Goal: Information Seeking & Learning: Learn about a topic

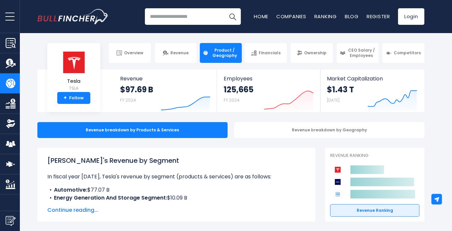
click at [175, 59] on link "Revenue" at bounding box center [176, 53] width 42 height 20
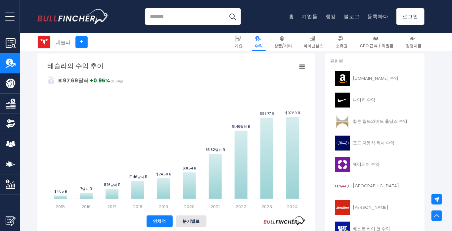
scroll to position [149, 0]
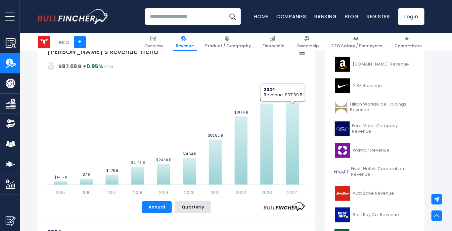
scroll to position [163, 0]
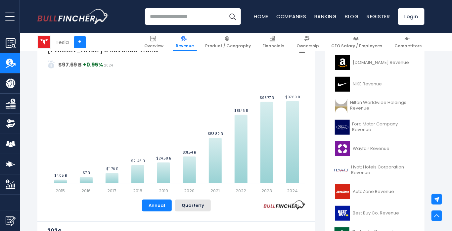
click at [276, 42] on link "Financials" at bounding box center [274, 42] width 28 height 18
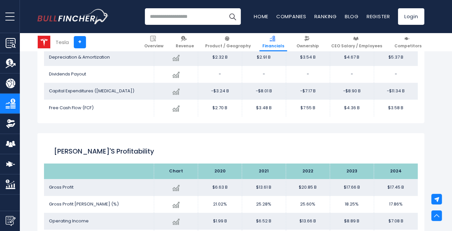
scroll to position [845, 0]
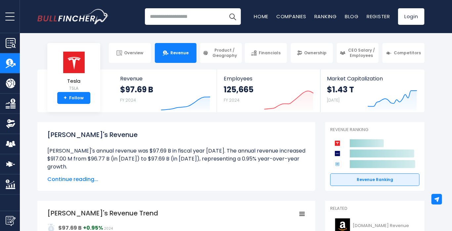
click at [261, 58] on link "Financials" at bounding box center [266, 53] width 42 height 20
click at [267, 53] on span "Financials" at bounding box center [270, 52] width 22 height 5
click at [268, 55] on span "Financials" at bounding box center [270, 52] width 22 height 5
click at [269, 55] on span "Financials" at bounding box center [270, 52] width 22 height 5
click at [270, 54] on span "Financials" at bounding box center [270, 52] width 22 height 5
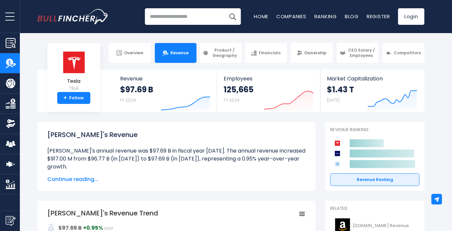
click at [267, 57] on link "Financials" at bounding box center [266, 53] width 42 height 20
click at [267, 56] on link "Financials" at bounding box center [266, 53] width 42 height 20
click at [269, 56] on link "Financials" at bounding box center [266, 53] width 42 height 20
click at [264, 51] on span "Financials" at bounding box center [270, 52] width 22 height 5
click at [269, 52] on span "Financials" at bounding box center [270, 52] width 22 height 5
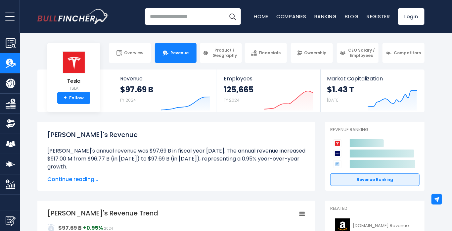
click at [272, 51] on span "Financials" at bounding box center [270, 52] width 22 height 5
click at [265, 55] on span "Financials" at bounding box center [270, 52] width 22 height 5
click at [221, 151] on li "Tesla's annual revenue was $97.69 B in fiscal year 2024. The annual revenue inc…" at bounding box center [176, 159] width 258 height 24
click at [222, 58] on span "Product / Geography" at bounding box center [225, 53] width 28 height 10
click at [226, 53] on span "Product / Geography" at bounding box center [225, 53] width 28 height 10
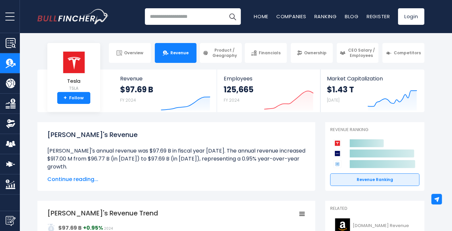
click at [220, 57] on span "Product / Geography" at bounding box center [225, 53] width 28 height 10
click at [222, 53] on span "Product / Geography" at bounding box center [225, 53] width 28 height 10
click at [217, 57] on span "Product / Geography" at bounding box center [225, 53] width 28 height 10
click at [223, 53] on span "Product / Geography" at bounding box center [225, 53] width 28 height 10
click at [226, 51] on span "Product / Geography" at bounding box center [225, 53] width 28 height 10
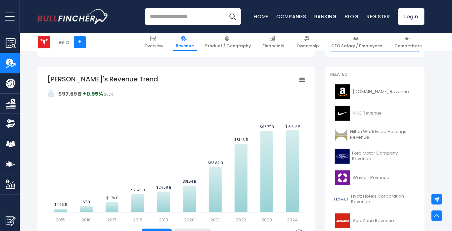
scroll to position [134, 0]
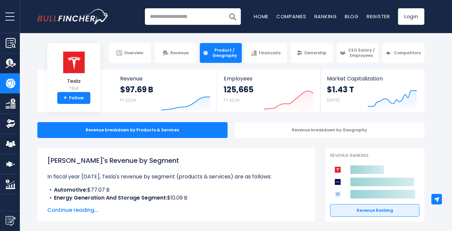
click at [265, 55] on span "Financials" at bounding box center [270, 52] width 22 height 5
click at [273, 53] on span "Financials" at bounding box center [270, 52] width 22 height 5
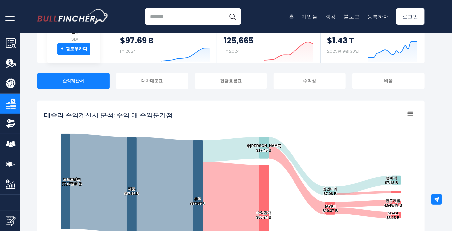
scroll to position [49, 0]
click at [243, 80] on div "현금흐름표" at bounding box center [231, 81] width 72 height 16
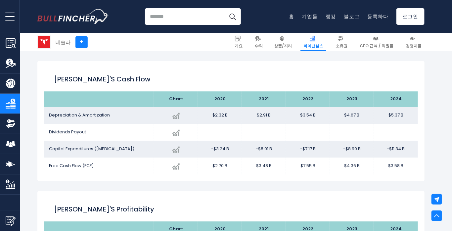
scroll to position [783, 0]
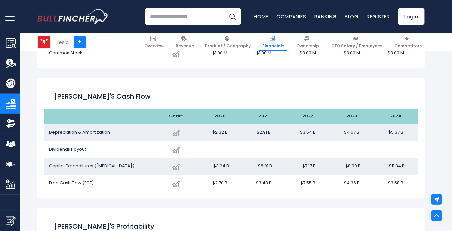
scroll to position [772, 0]
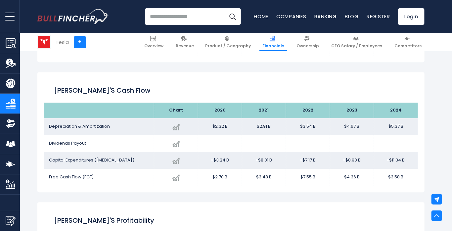
click at [101, 125] on span "Depreciation & Amortization" at bounding box center [79, 126] width 61 height 6
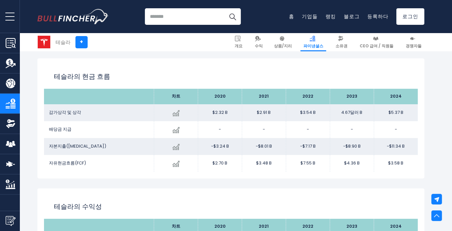
click at [175, 164] on img at bounding box center [176, 163] width 7 height 7
click at [180, 161] on img at bounding box center [176, 163] width 7 height 7
click at [179, 162] on img at bounding box center [176, 163] width 7 height 7
click at [133, 182] on div "Tesla's Income Statement Analysis: Revenue to Profit Breakdown Created with Hig…" at bounding box center [231, 122] width 388 height 1517
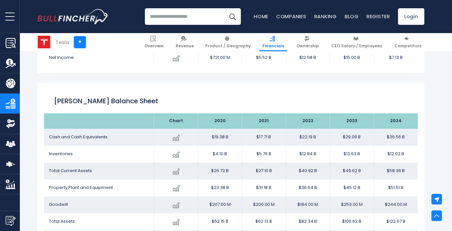
scroll to position [536, 0]
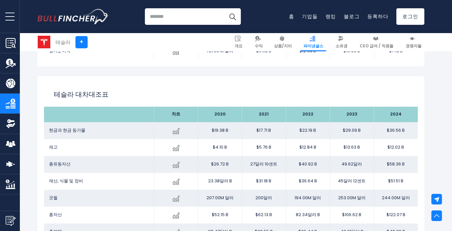
click at [176, 130] on img at bounding box center [176, 131] width 7 height 7
click at [181, 131] on div "Created with Highcharts [DATE] $36.56 B + 25.67% 2024 19.38B 달러 ​ 19.38B 달러 17.…" at bounding box center [176, 131] width 34 height 12
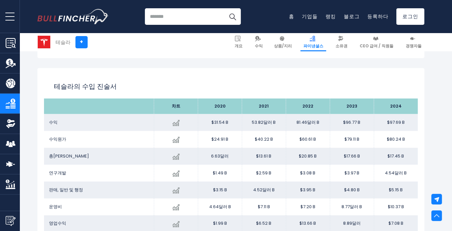
scroll to position [347, 0]
click at [58, 141] on span "수익원가" at bounding box center [57, 139] width 17 height 6
click at [56, 140] on span "수익원가" at bounding box center [57, 139] width 17 height 6
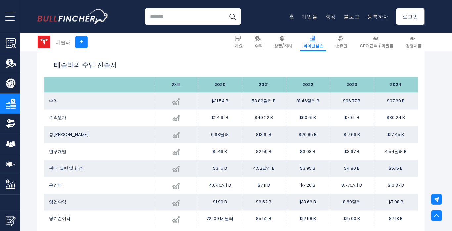
scroll to position [366, 0]
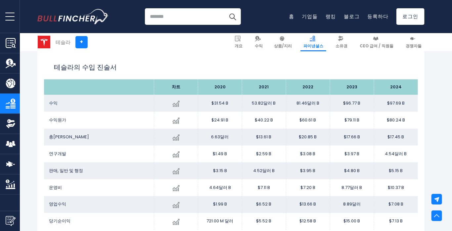
click at [418, 75] on div "테슬라의 수입 진술서" at bounding box center [231, 68] width 374 height 24
click at [176, 118] on img at bounding box center [176, 120] width 7 height 7
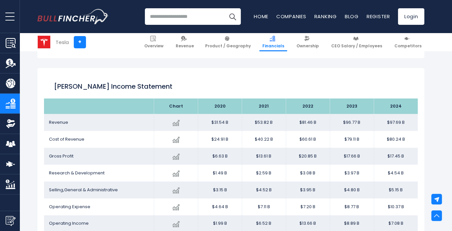
scroll to position [354, 0]
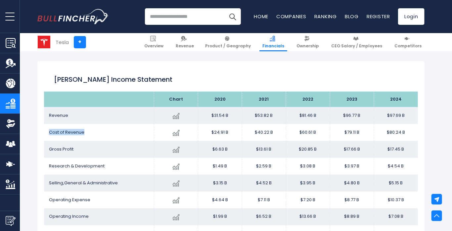
copy span "Cost of Revenue"
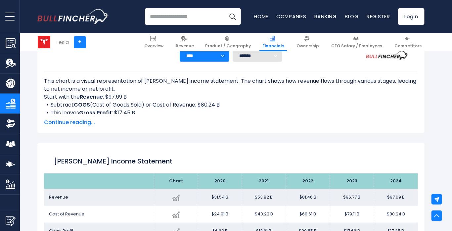
scroll to position [271, 0]
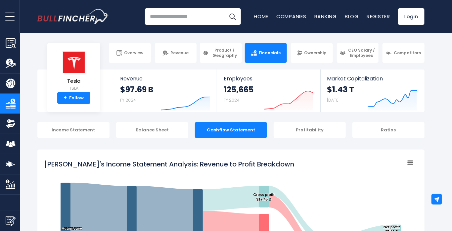
click at [179, 56] on link "Revenue" at bounding box center [176, 53] width 42 height 20
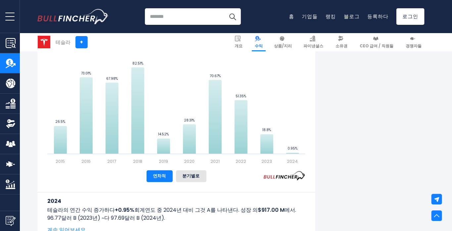
scroll to position [444, 0]
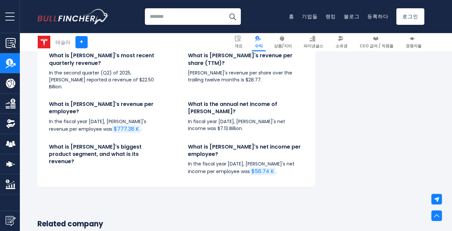
scroll to position [1640, 0]
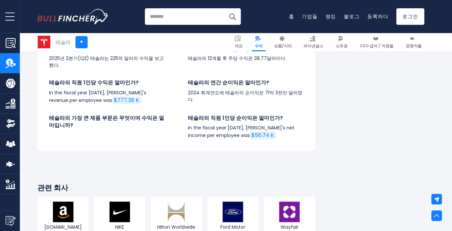
click at [295, 38] on link "상품/지리" at bounding box center [284, 42] width 24 height 18
